Goal: Find specific page/section: Find specific page/section

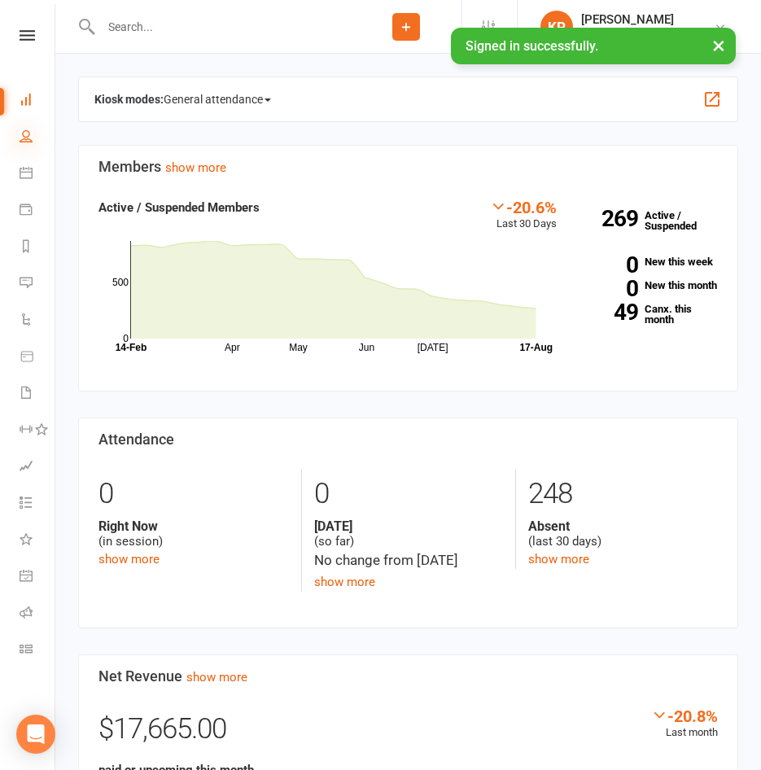
click at [28, 133] on icon at bounding box center [26, 135] width 13 height 13
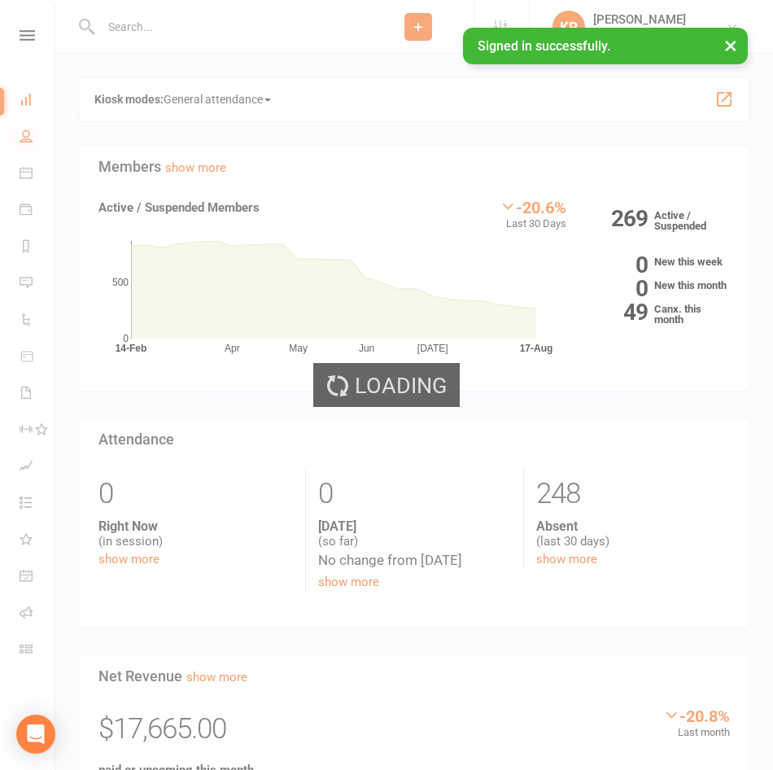
select select "100"
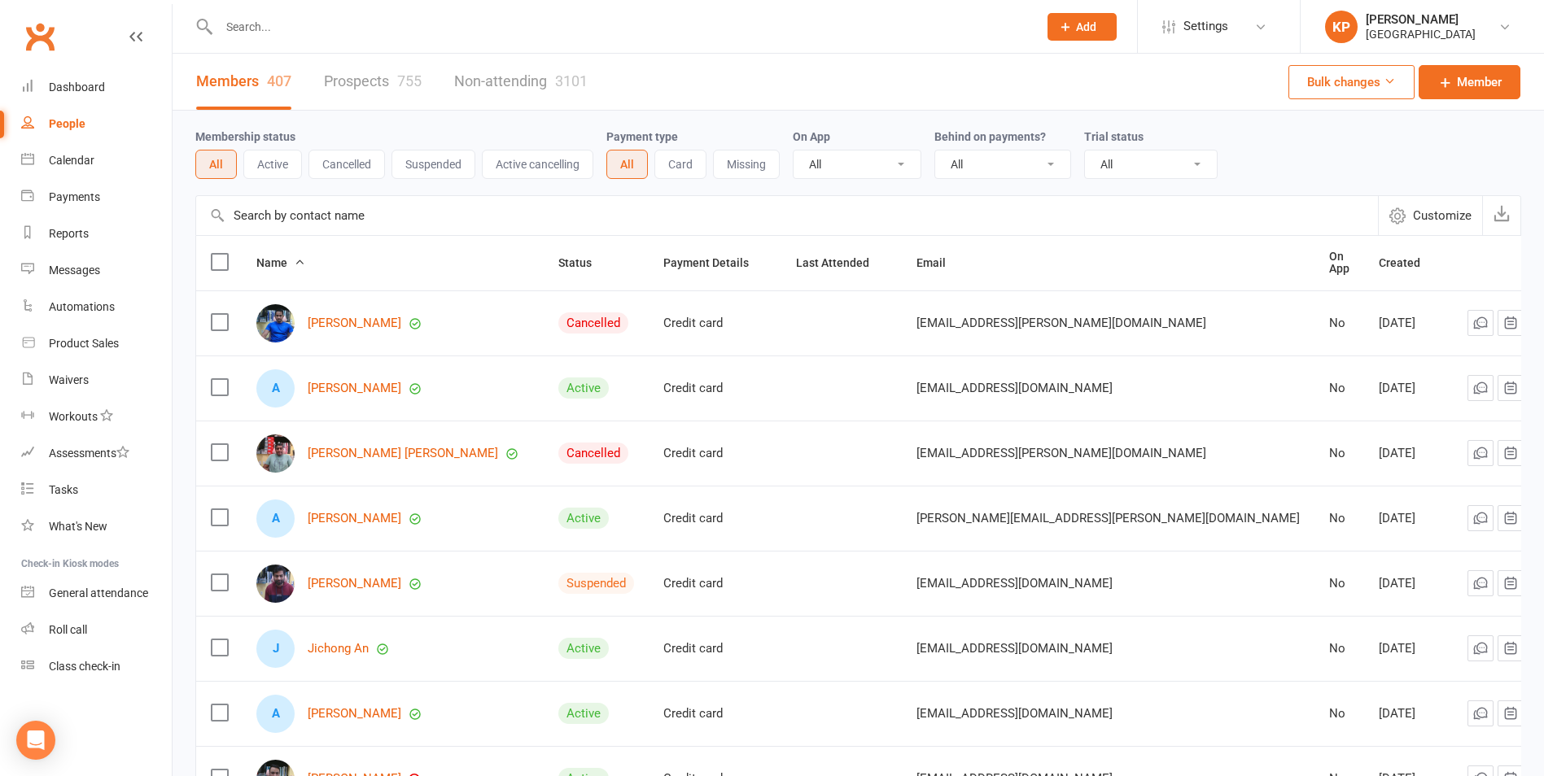
click at [321, 28] on input "text" at bounding box center [620, 26] width 812 height 23
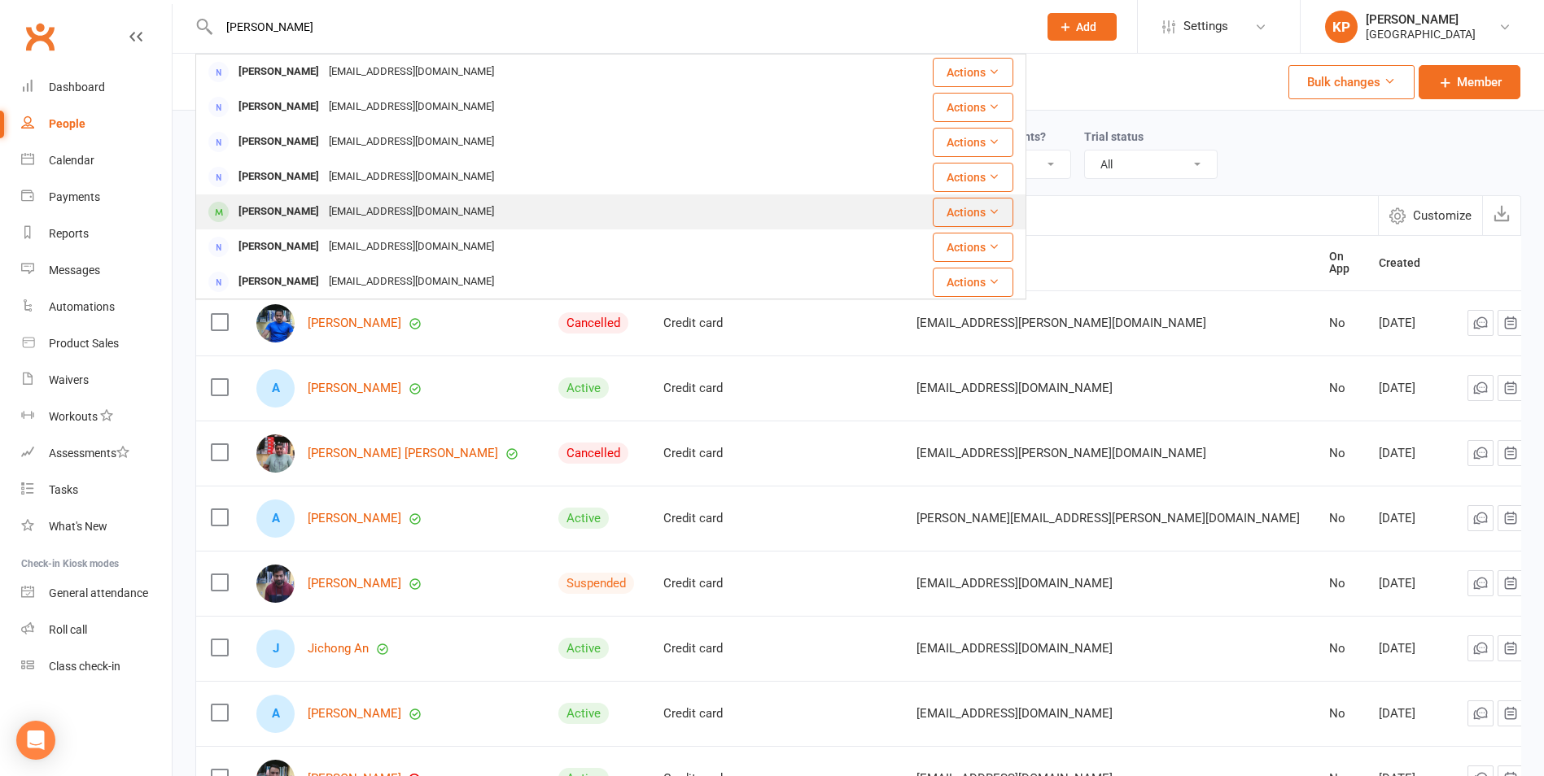
type input "[PERSON_NAME]"
click at [313, 212] on div "[PERSON_NAME]" at bounding box center [279, 212] width 90 height 24
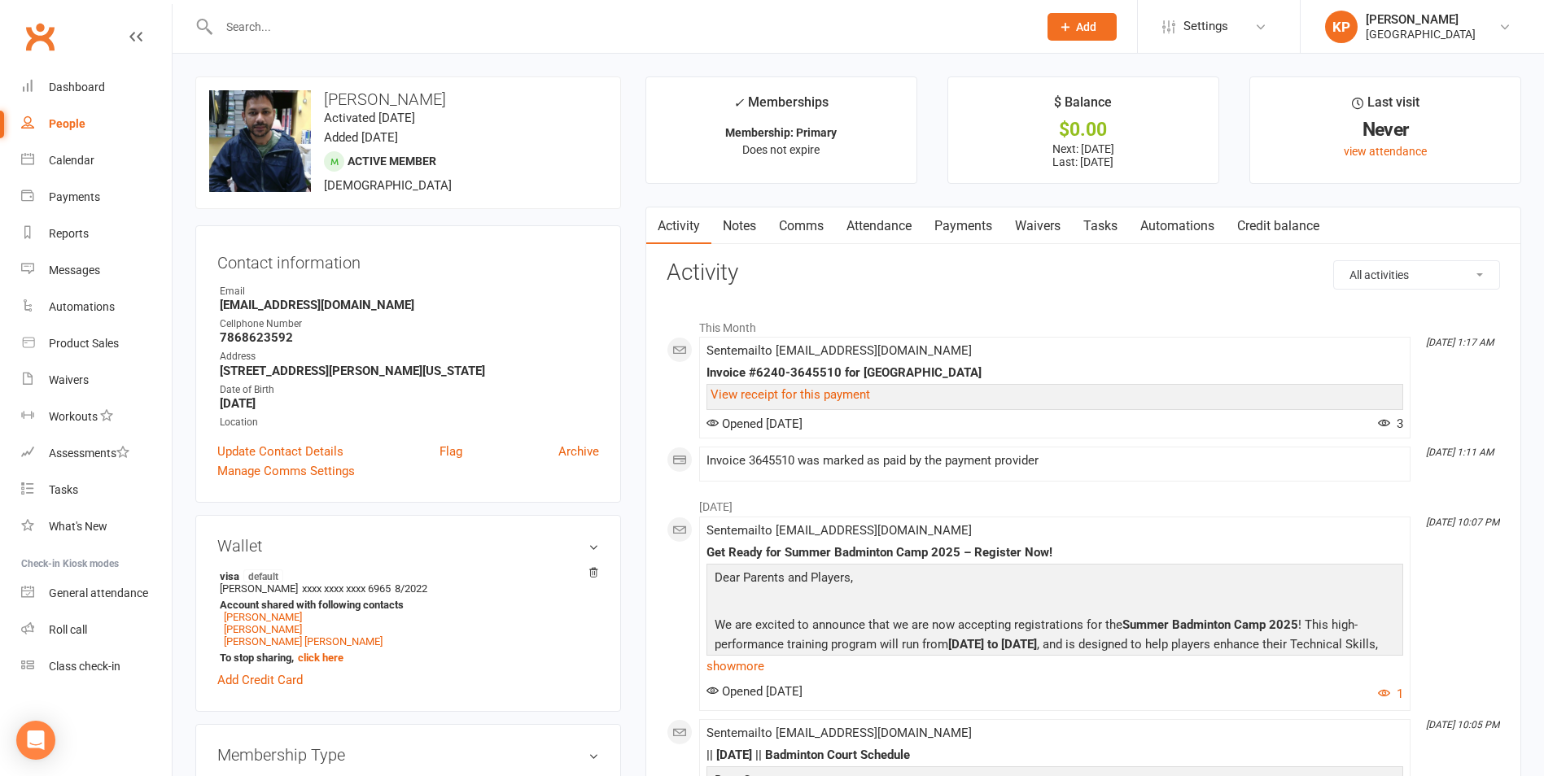
click at [760, 226] on link "Payments" at bounding box center [963, 226] width 81 height 37
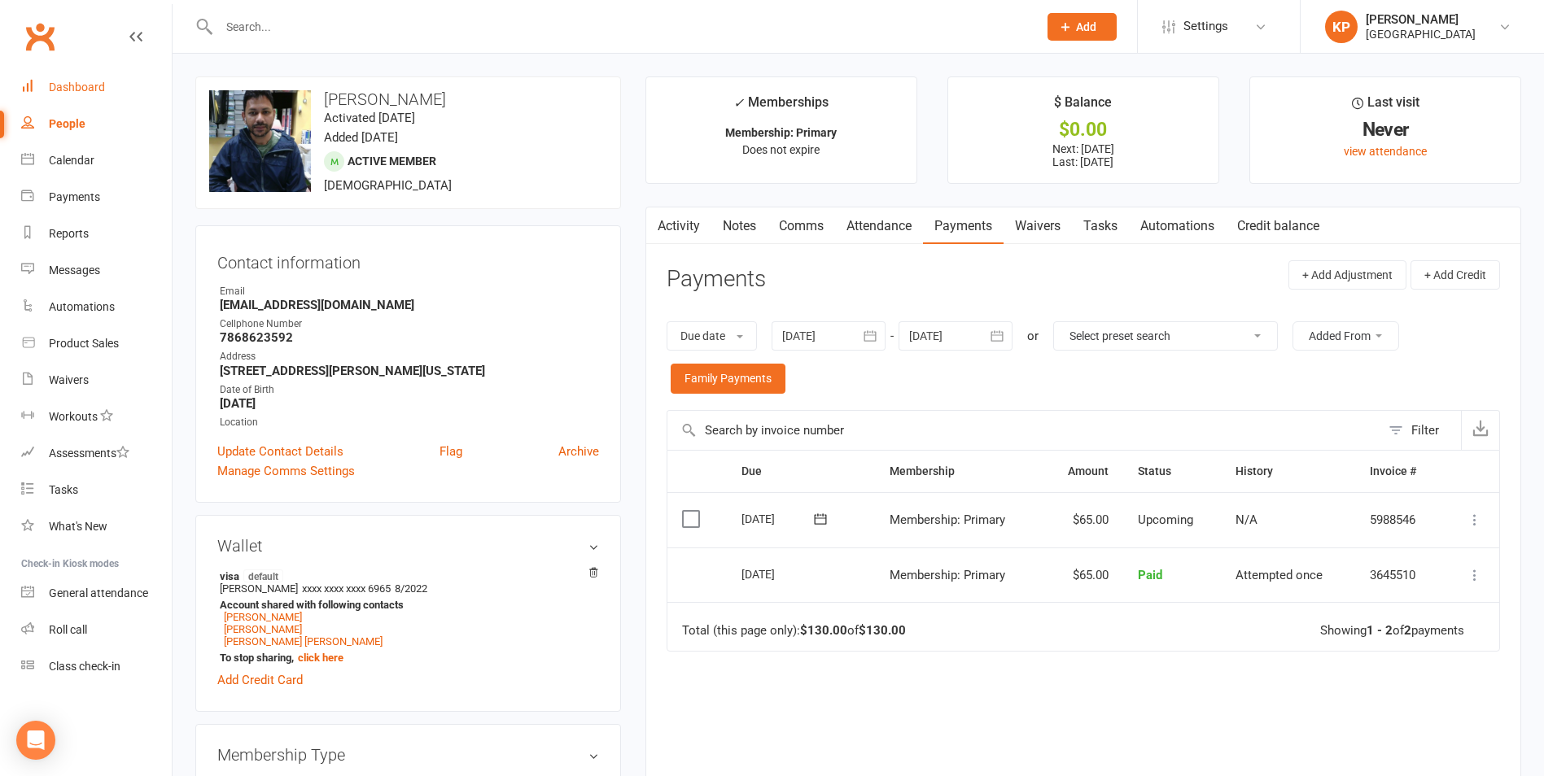
click at [75, 77] on link "Dashboard" at bounding box center [96, 87] width 151 height 37
